Goal: Task Accomplishment & Management: Manage account settings

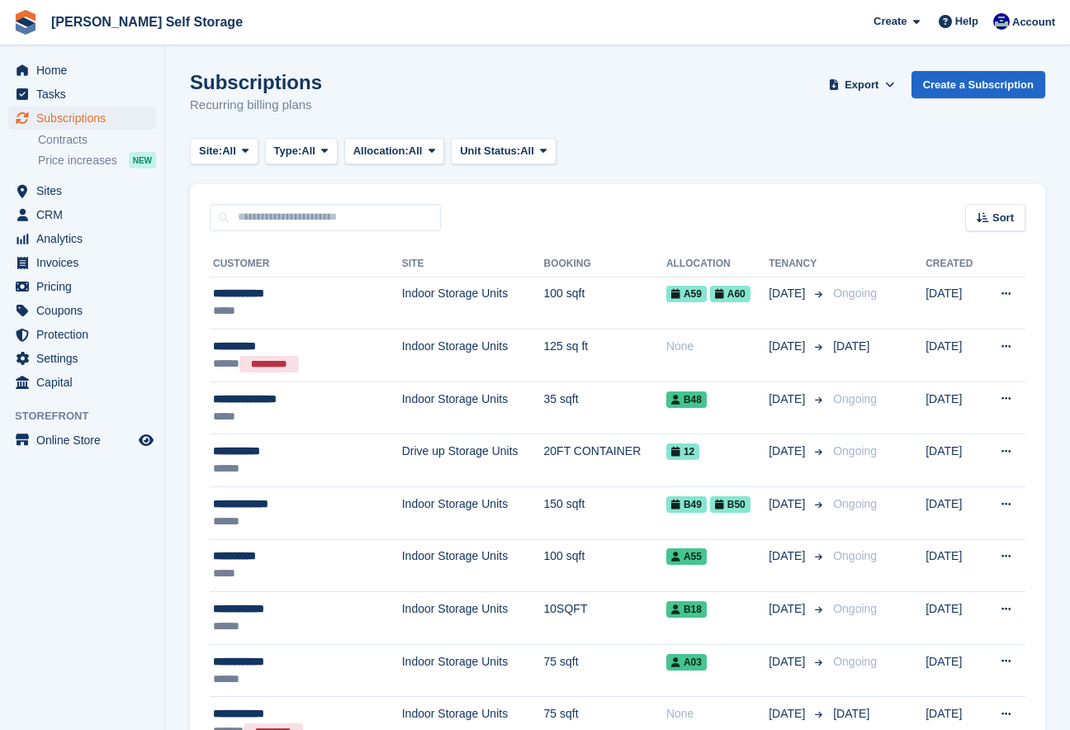
scroll to position [1545, 0]
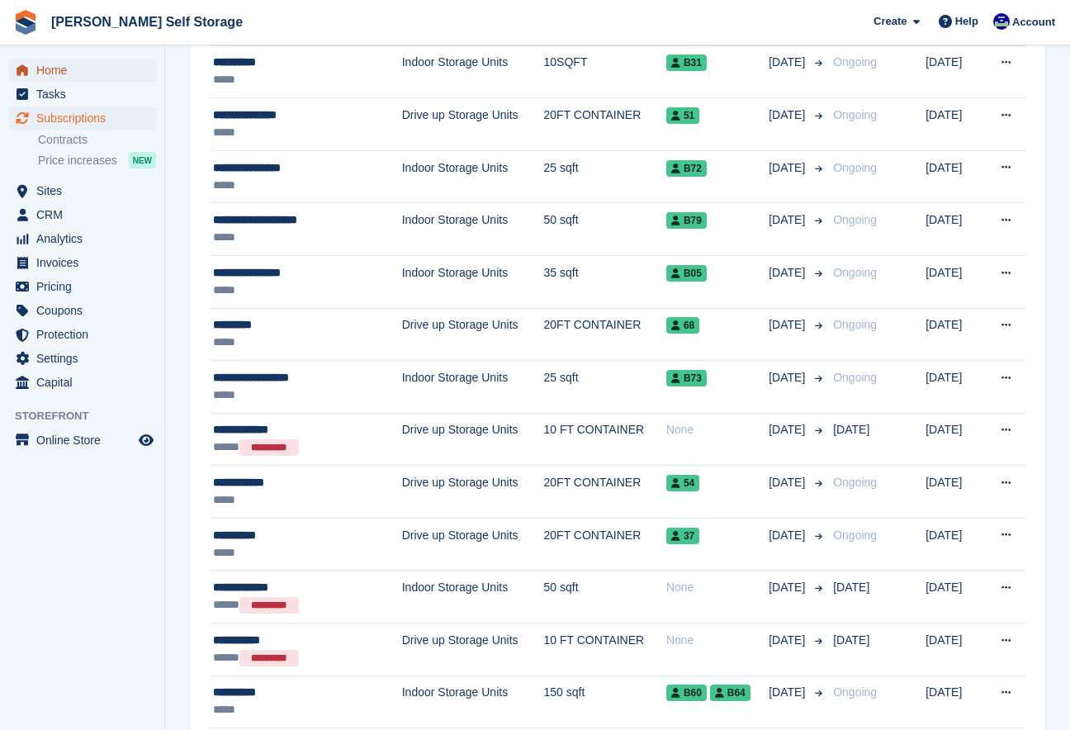
click at [64, 65] on span "Home" at bounding box center [85, 70] width 99 height 23
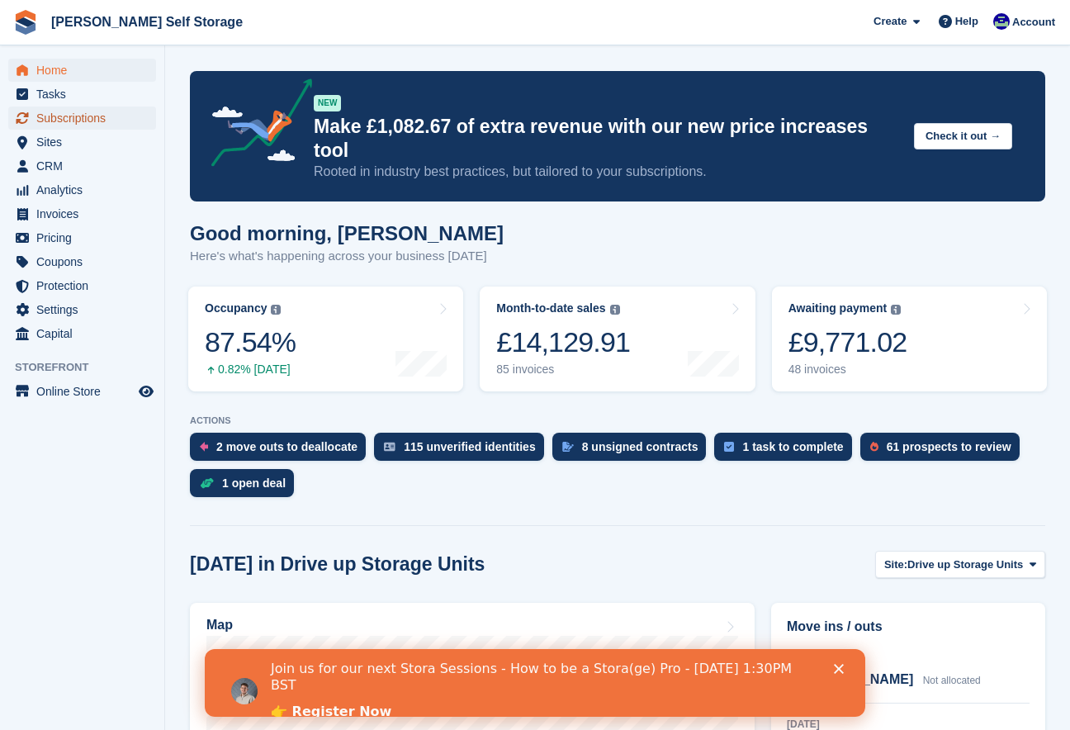
click at [38, 119] on span "Subscriptions" at bounding box center [85, 118] width 99 height 23
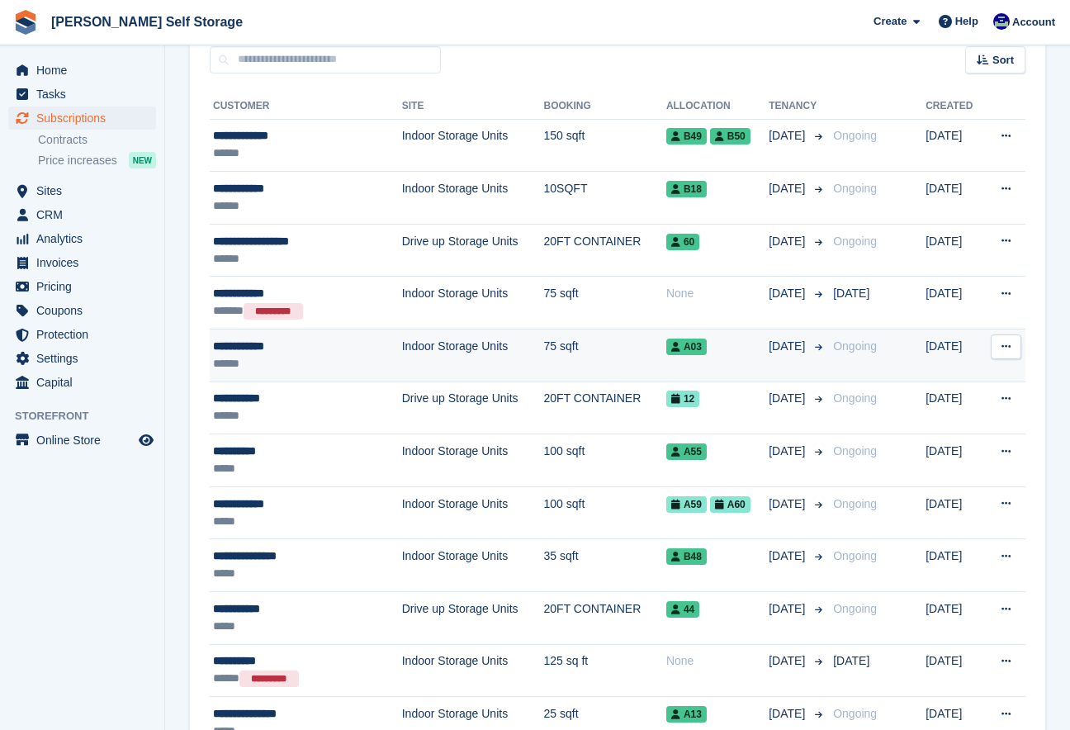
scroll to position [160, 0]
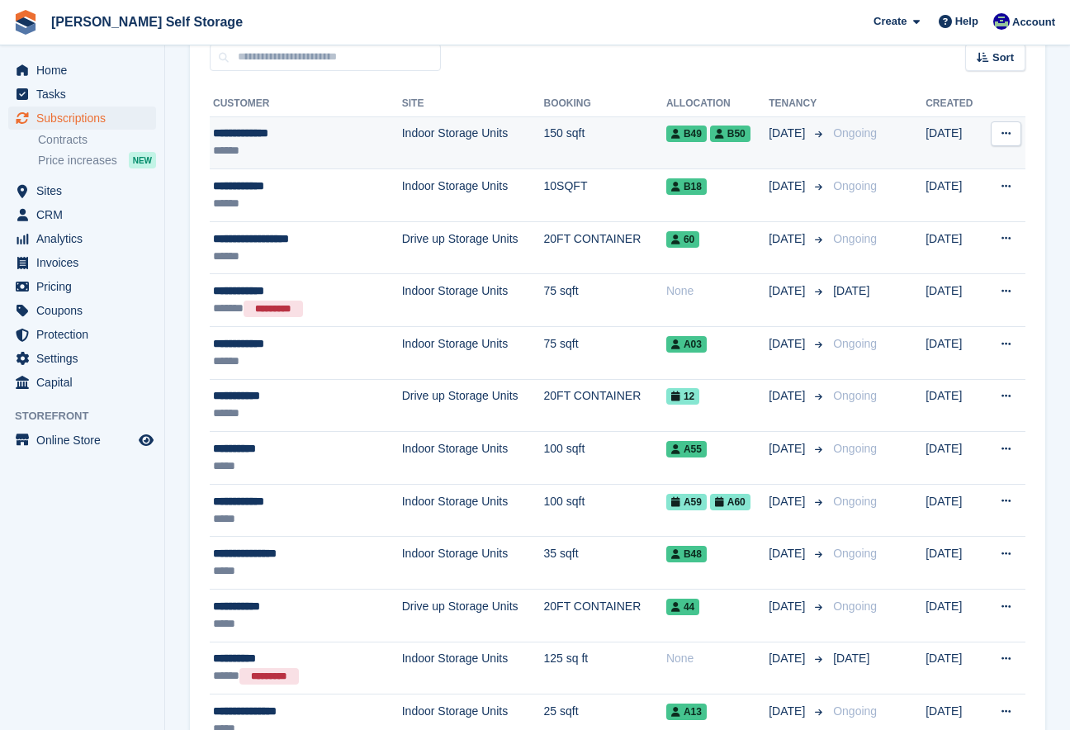
click at [345, 142] on div "******" at bounding box center [290, 150] width 154 height 17
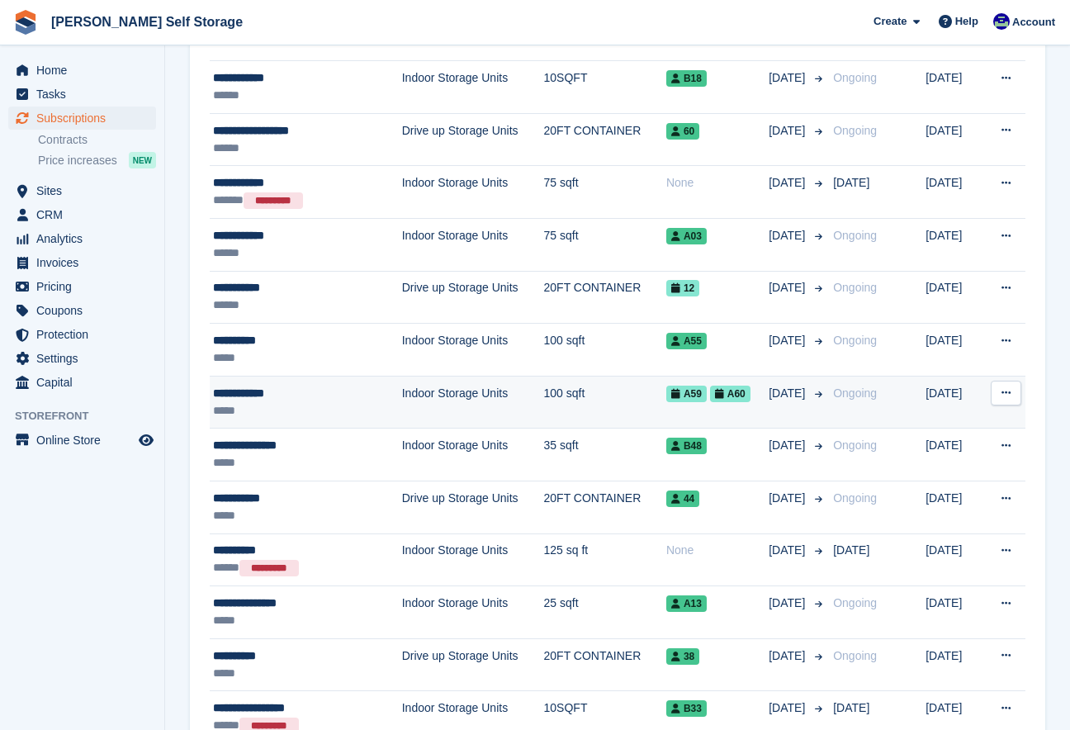
scroll to position [271, 0]
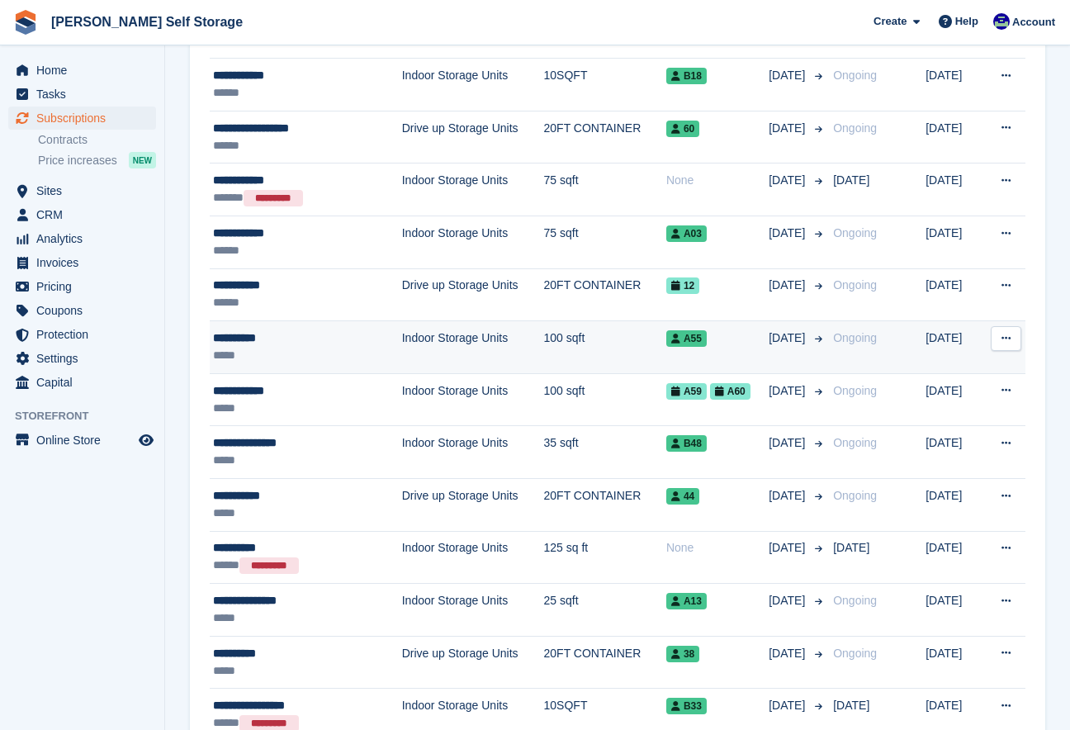
click at [295, 339] on div "**********" at bounding box center [290, 338] width 154 height 17
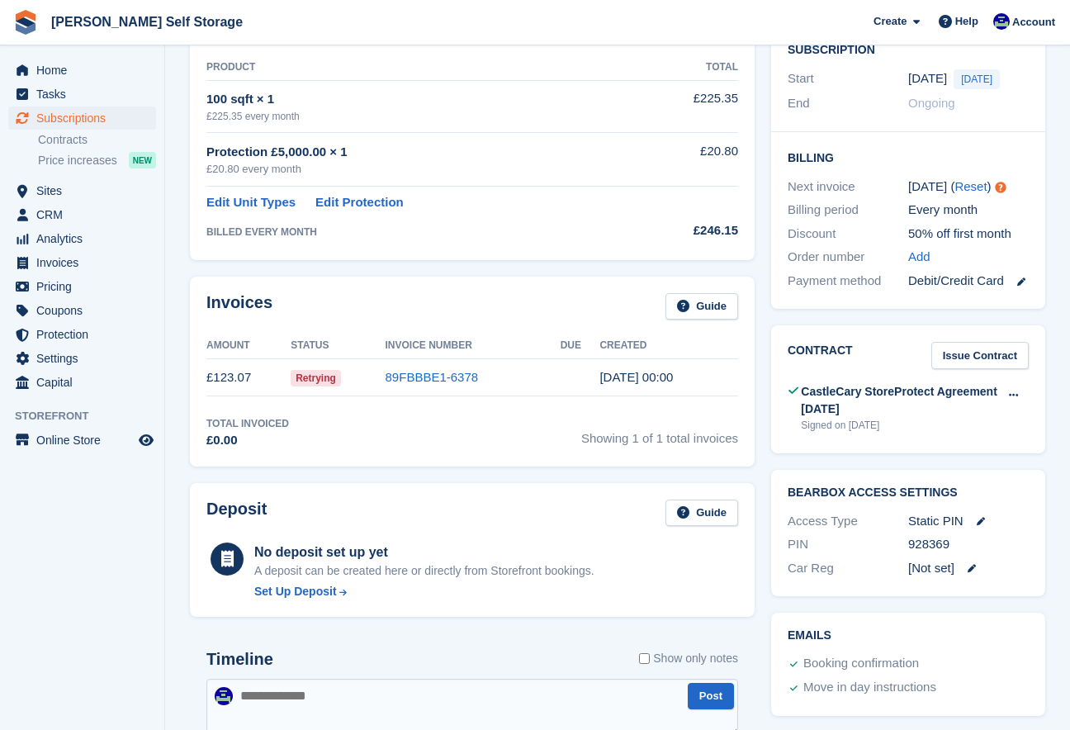
scroll to position [307, 0]
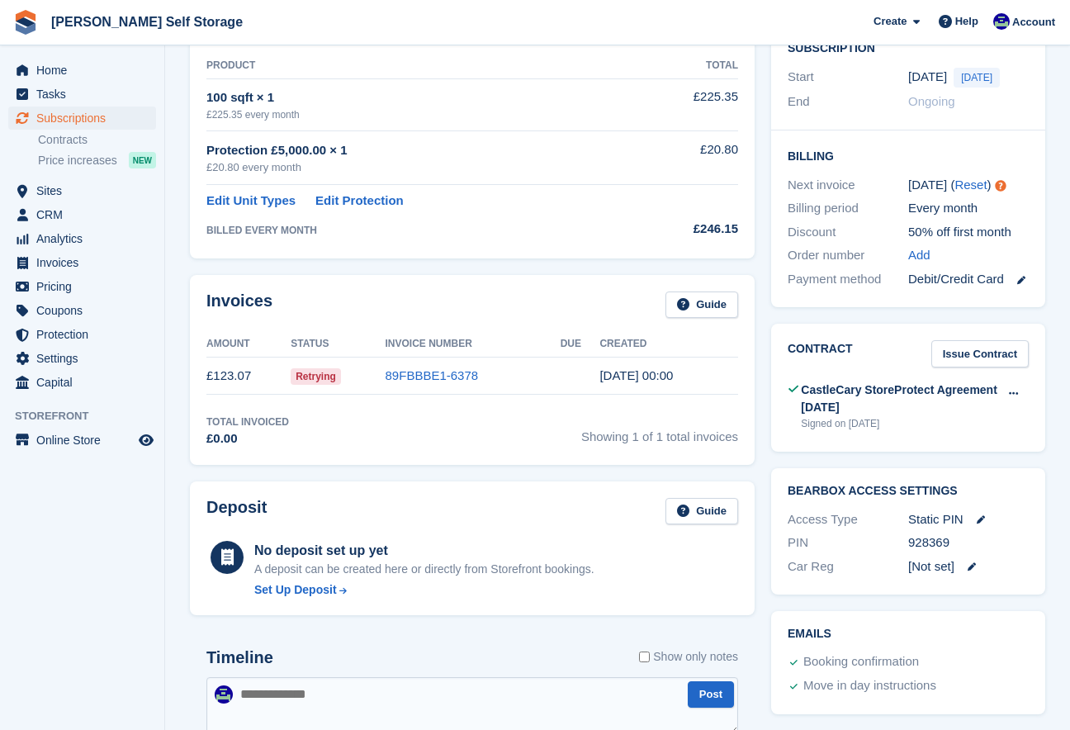
click at [234, 377] on td "£123.07" at bounding box center [248, 376] width 84 height 37
click at [425, 377] on link "89FBBBE1-6378" at bounding box center [432, 375] width 93 height 14
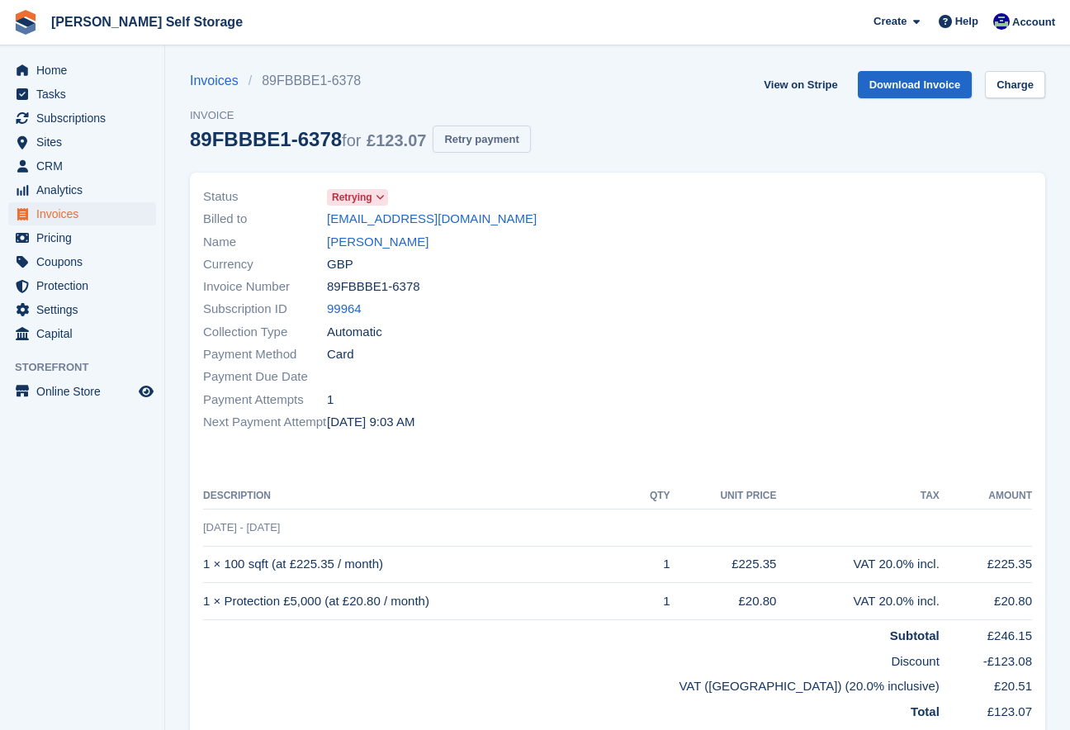
click at [464, 144] on button "Retry payment" at bounding box center [481, 139] width 97 height 27
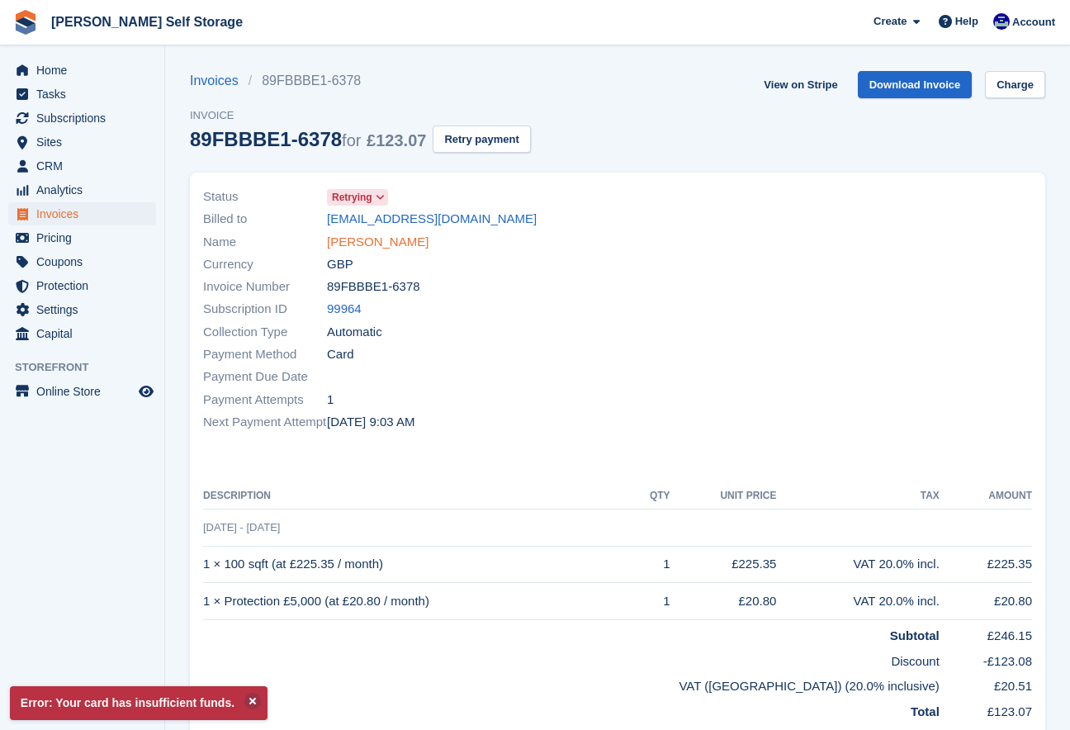
click at [358, 244] on link "Will Payne" at bounding box center [378, 242] width 102 height 19
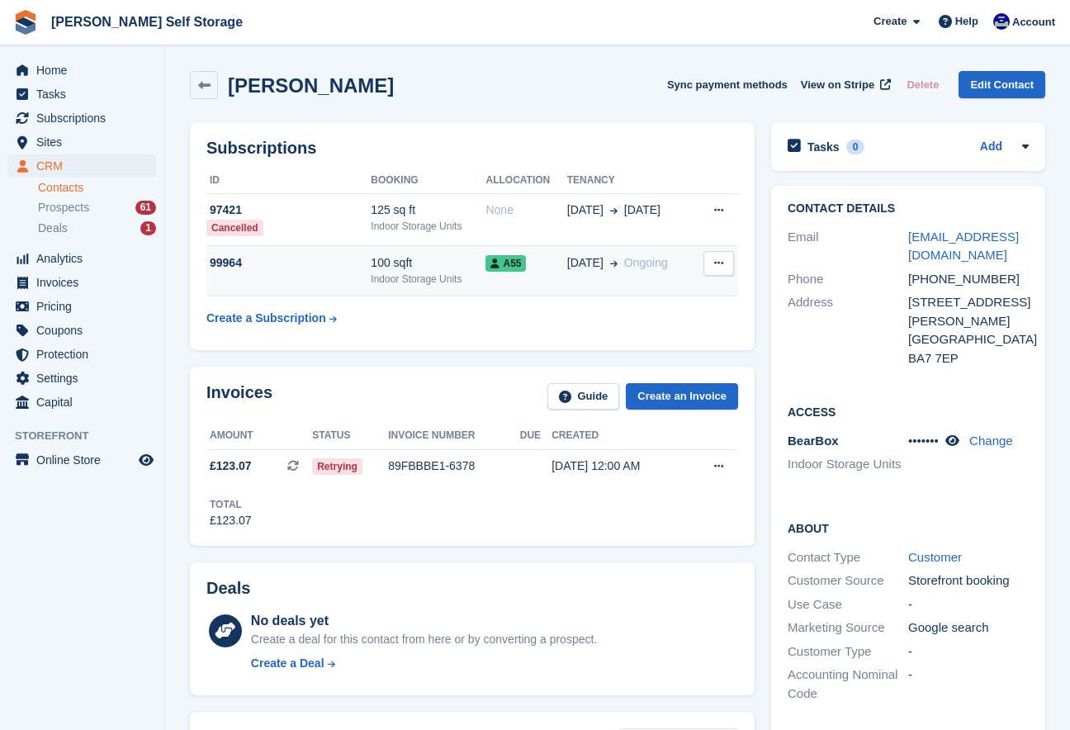
click at [720, 260] on icon at bounding box center [718, 263] width 9 height 11
click at [230, 264] on div "99964" at bounding box center [288, 262] width 164 height 17
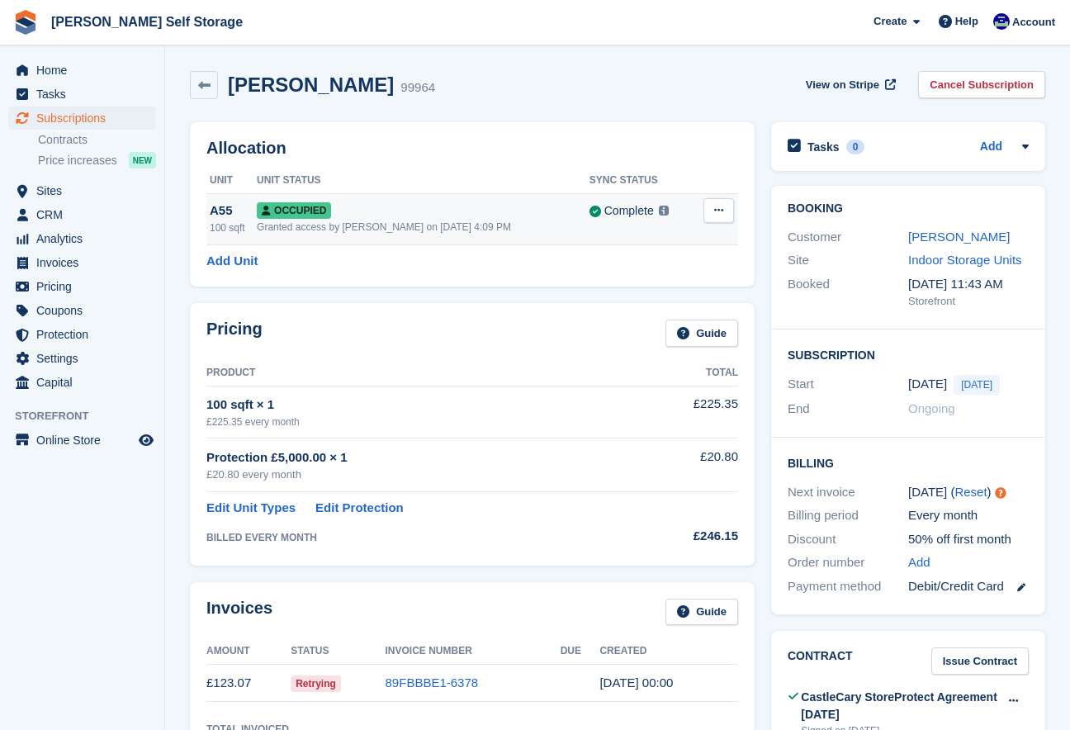
click at [723, 212] on icon at bounding box center [718, 210] width 9 height 11
click at [607, 245] on p "Overlock" at bounding box center [655, 242] width 144 height 21
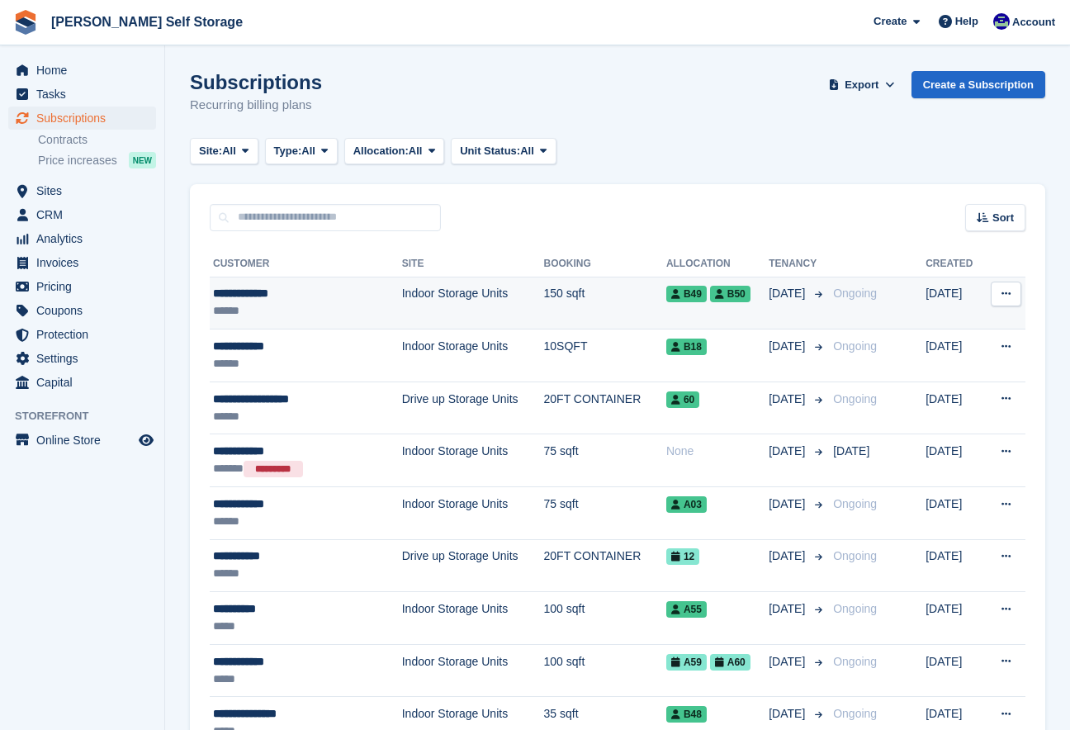
click at [233, 303] on div "******" at bounding box center [290, 310] width 154 height 17
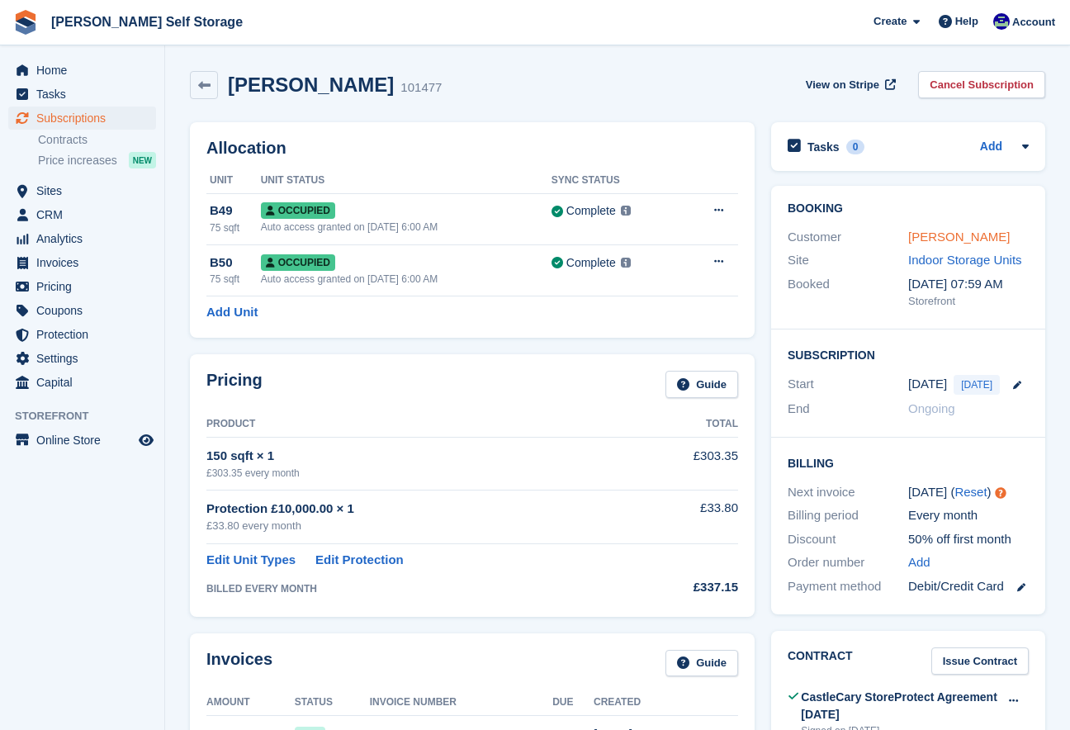
click at [977, 232] on link "[PERSON_NAME]" at bounding box center [960, 237] width 102 height 14
